Goal: Information Seeking & Learning: Learn about a topic

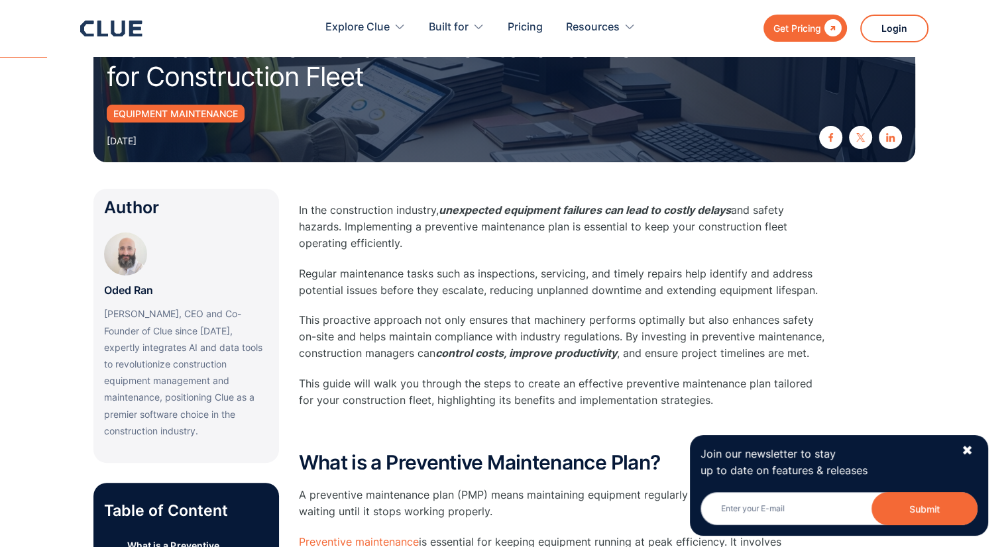
scroll to position [265, 0]
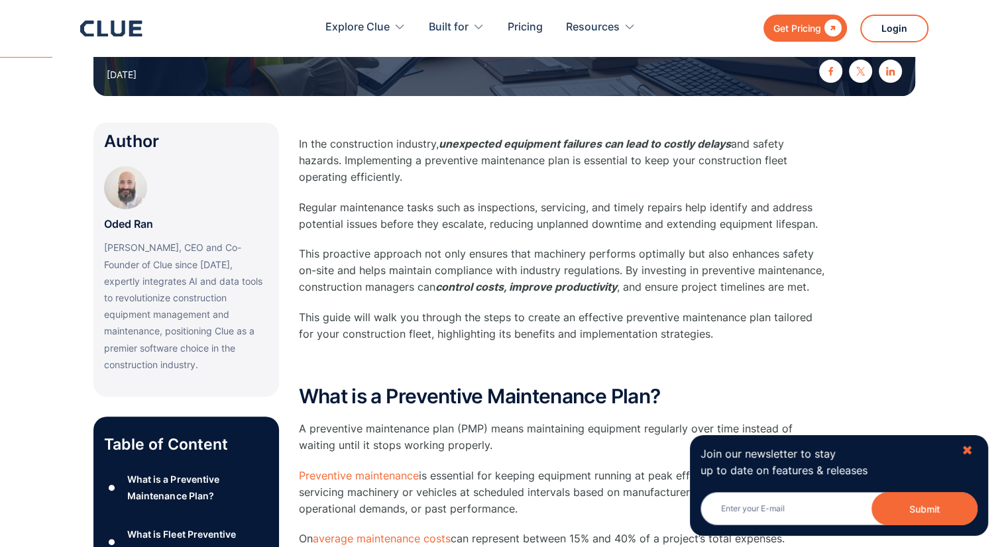
click at [967, 452] on div "✖" at bounding box center [966, 451] width 11 height 17
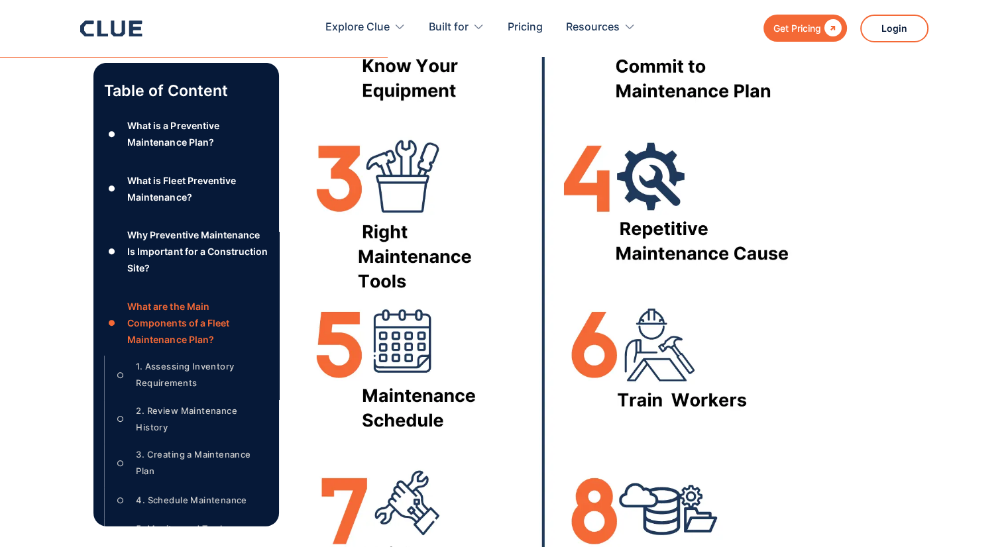
scroll to position [3379, 0]
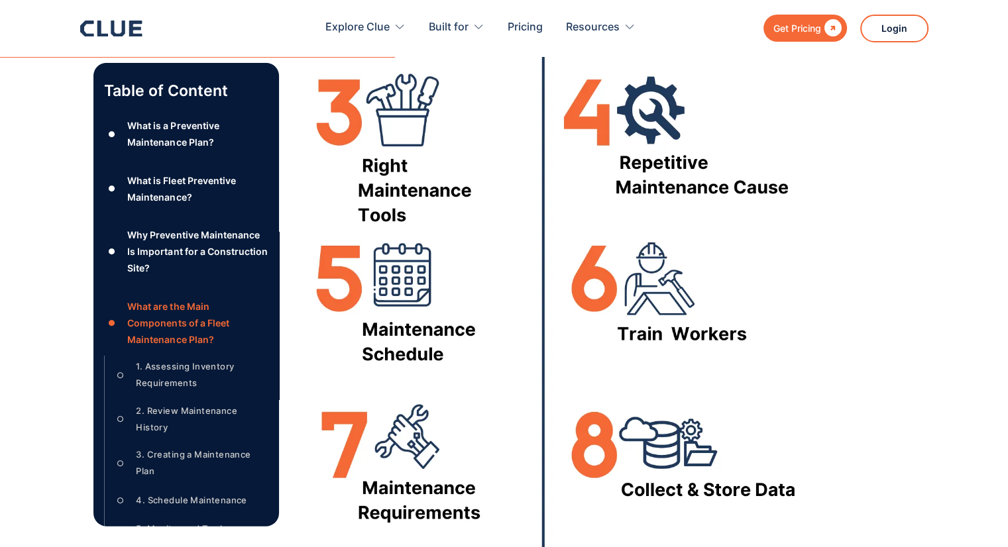
click at [221, 454] on div "3. Creating a Maintenance Plan" at bounding box center [197, 463] width 122 height 33
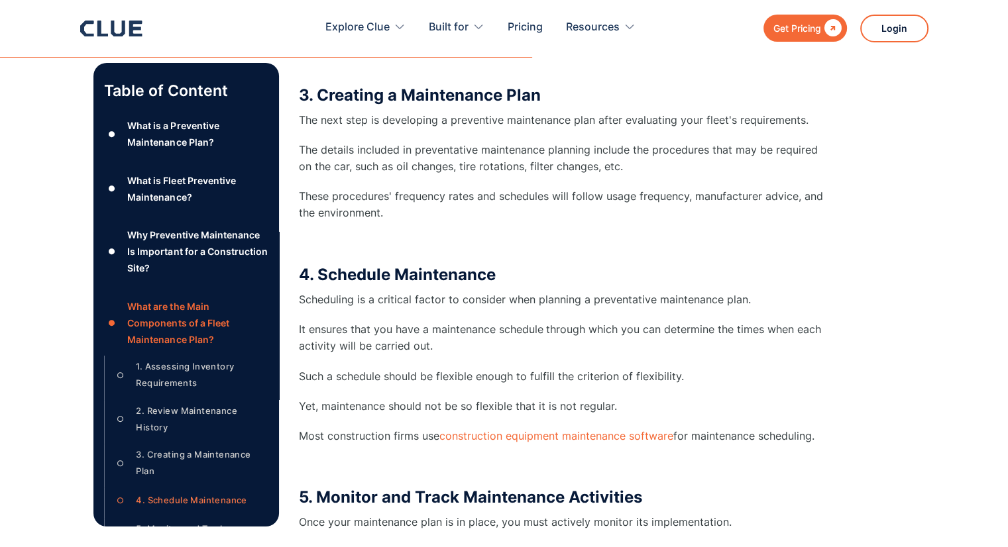
click at [199, 455] on div "3. Creating a Maintenance Plan" at bounding box center [197, 463] width 122 height 33
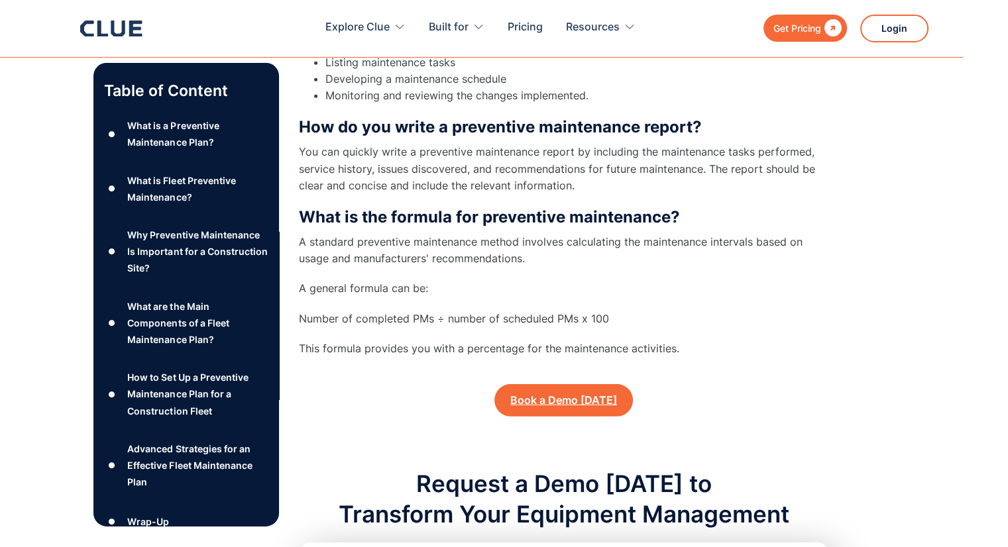
scroll to position [9109, 0]
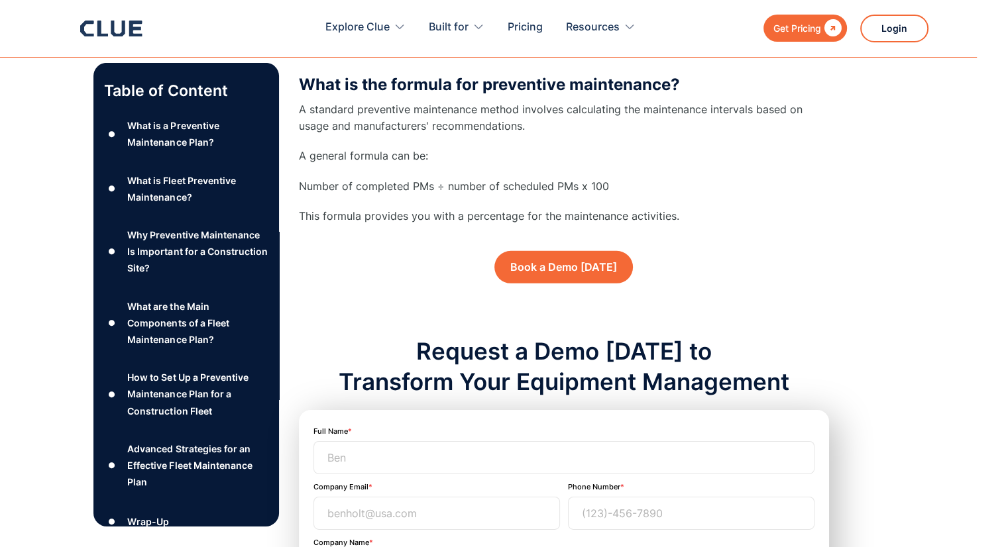
scroll to position [3379, 0]
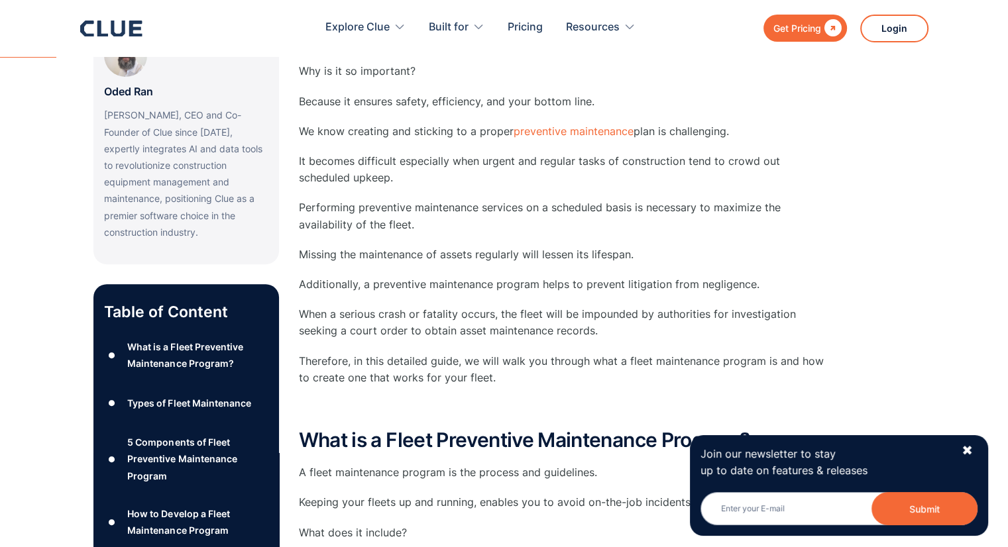
scroll to position [464, 0]
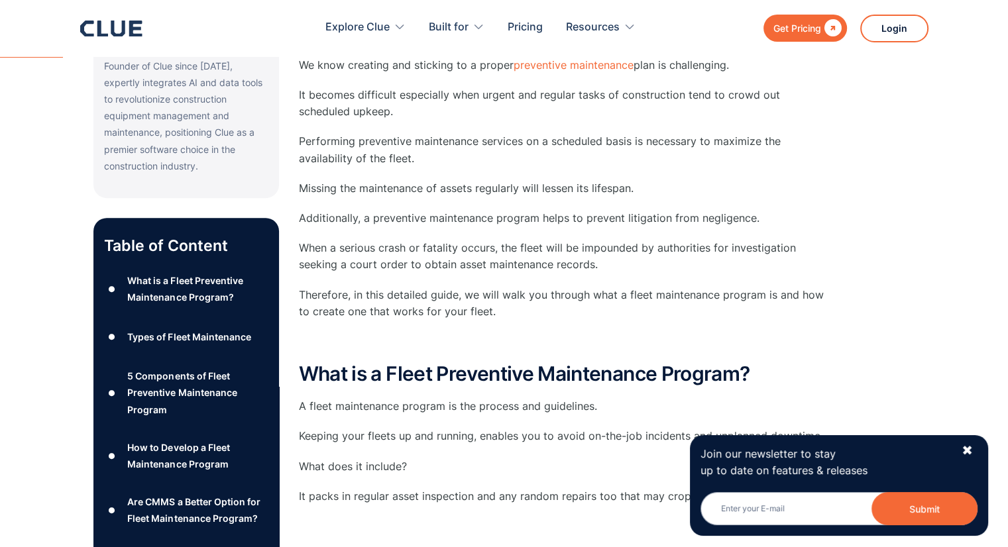
click at [179, 439] on div "How to Develop a Fleet Maintenance Program" at bounding box center [197, 455] width 140 height 33
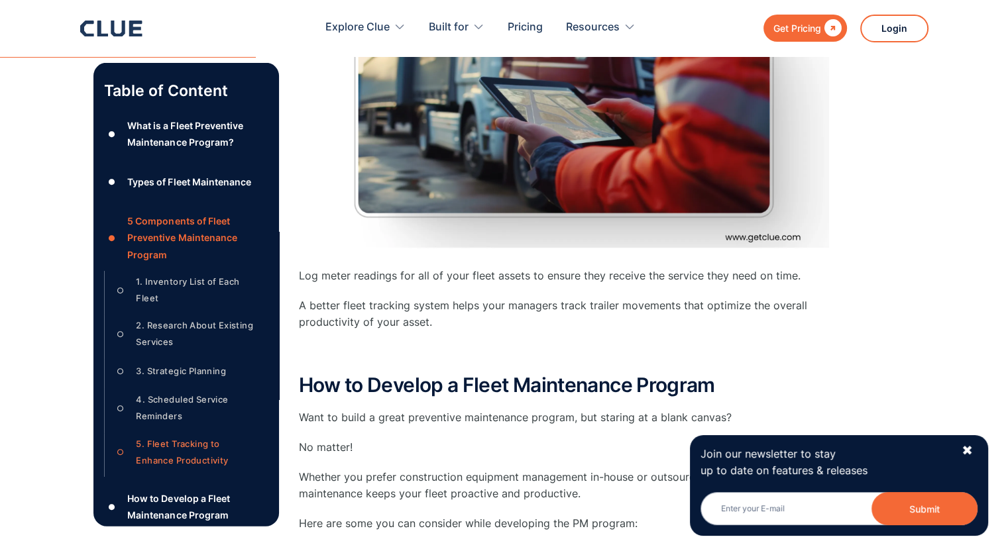
scroll to position [2810, 0]
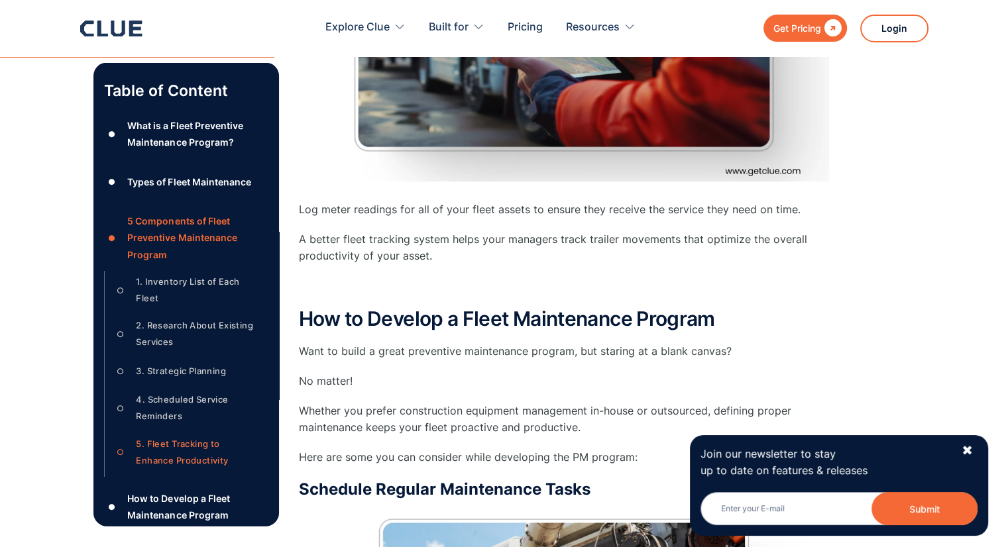
click at [965, 447] on div "✖" at bounding box center [966, 451] width 11 height 17
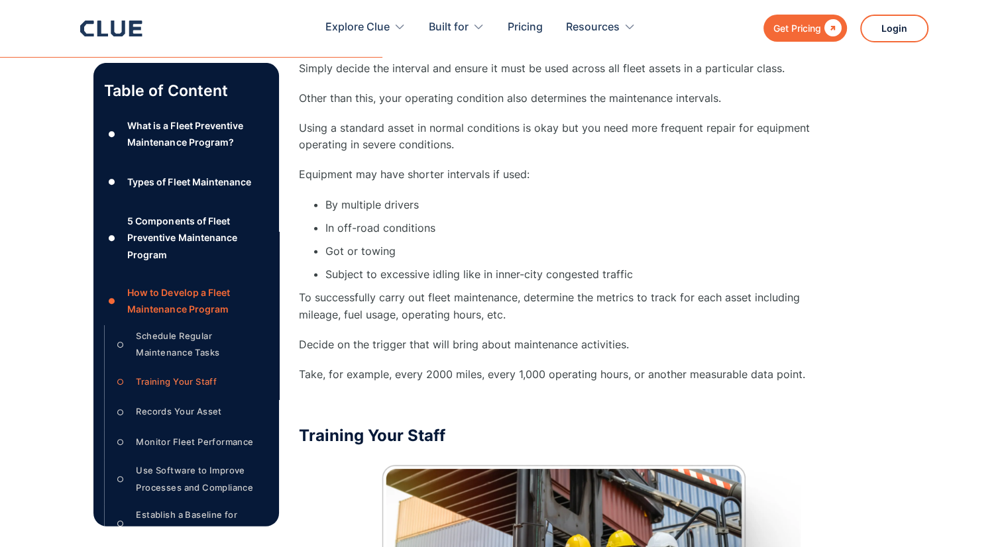
scroll to position [4003, 0]
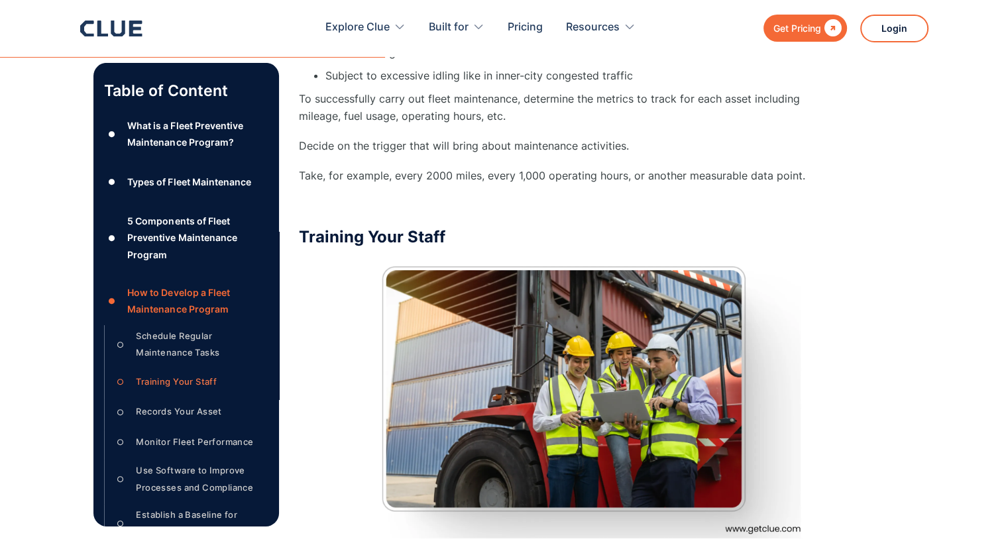
scroll to position [464, 0]
